Goal: Task Accomplishment & Management: Manage account settings

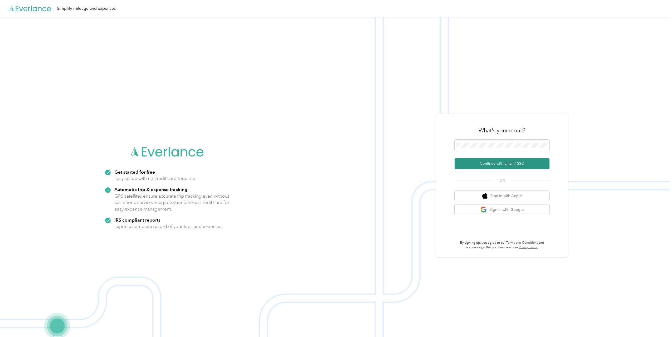
click at [498, 165] on button "Continue with Email / SSO" at bounding box center [501, 163] width 95 height 11
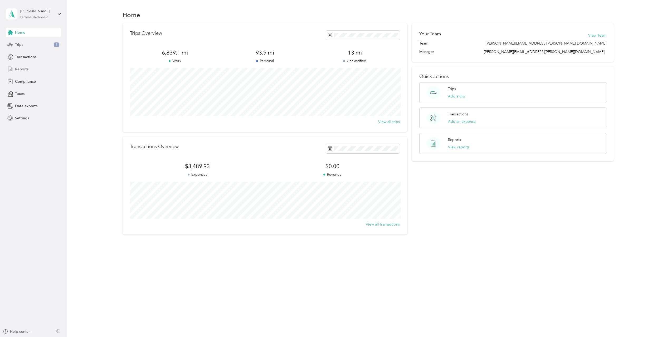
click at [27, 68] on span "Reports" at bounding box center [21, 69] width 13 height 6
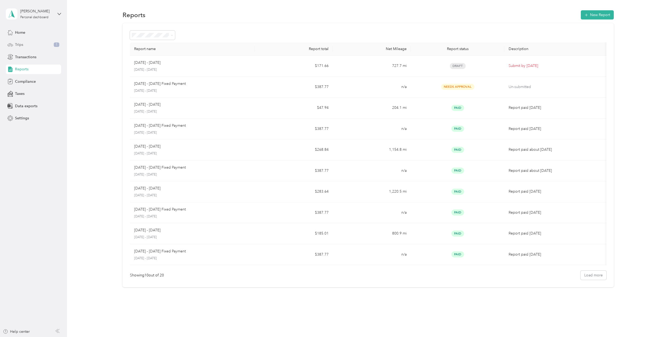
click at [26, 46] on div "Trips 1" at bounding box center [33, 44] width 55 height 9
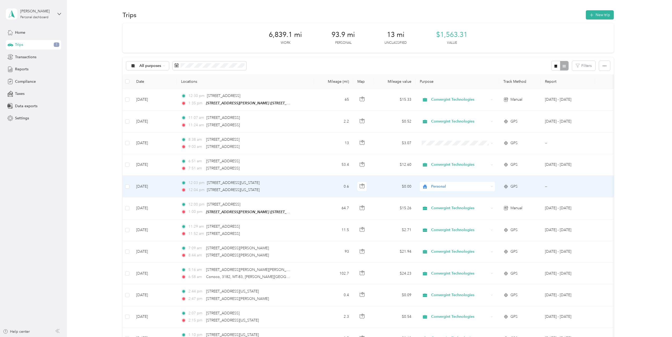
scroll to position [35, 0]
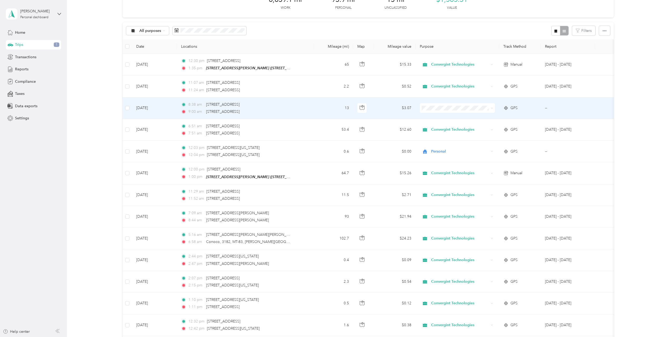
click at [441, 116] on span "Convergint Technologies" at bounding box center [461, 117] width 58 height 6
click at [239, 109] on div "[STREET_ADDRESS]" at bounding box center [222, 112] width 33 height 6
click at [362, 108] on icon "button" at bounding box center [361, 108] width 4 height 4
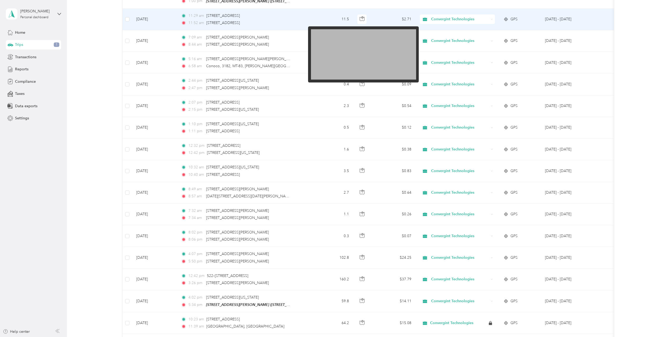
scroll to position [0, 0]
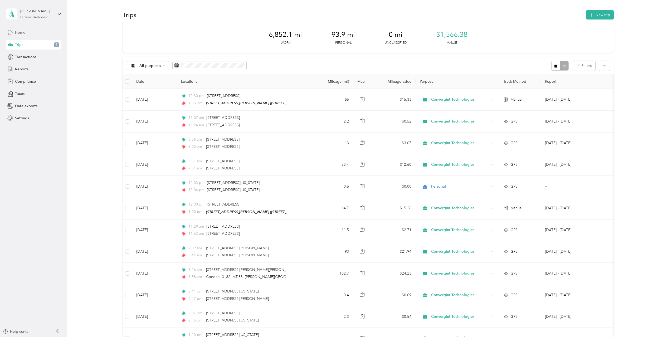
click at [21, 33] on span "Home" at bounding box center [20, 33] width 10 height 6
